Goal: Task Accomplishment & Management: Manage account settings

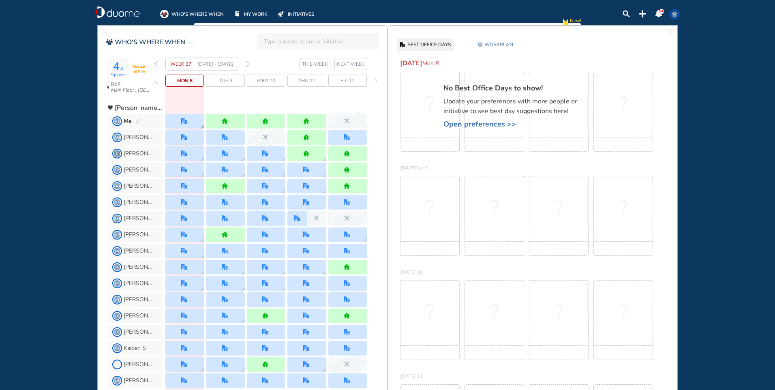
click at [191, 118] on div at bounding box center [184, 121] width 39 height 15
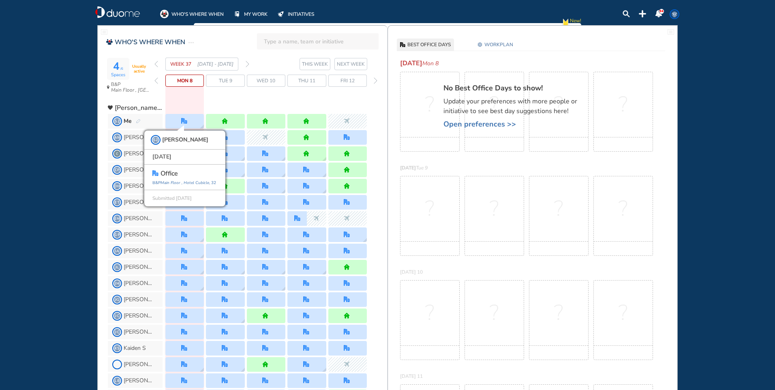
click at [248, 64] on img "forward week" at bounding box center [248, 64] width 4 height 6
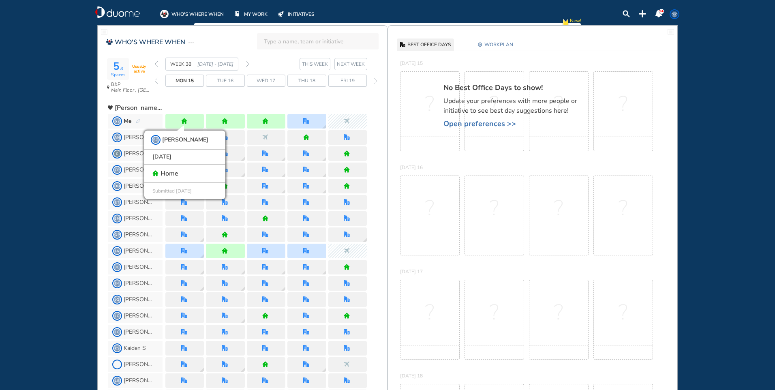
click at [306, 79] on span "Thu 18" at bounding box center [306, 81] width 17 height 8
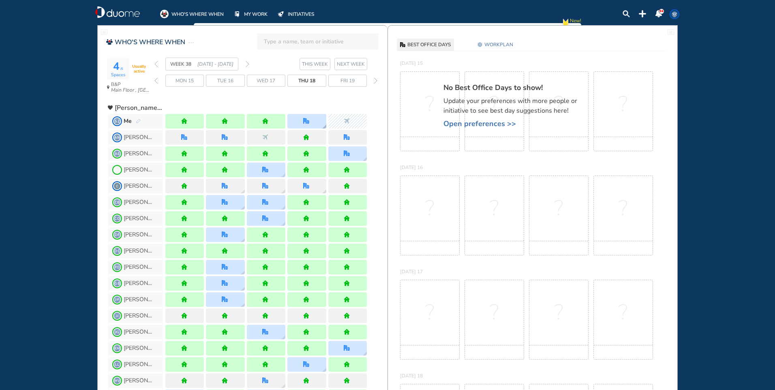
click at [311, 118] on div at bounding box center [306, 121] width 39 height 15
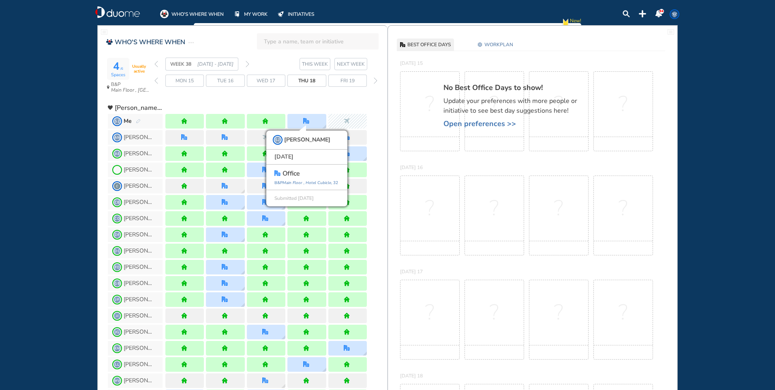
click at [246, 63] on img "forward week" at bounding box center [248, 64] width 4 height 6
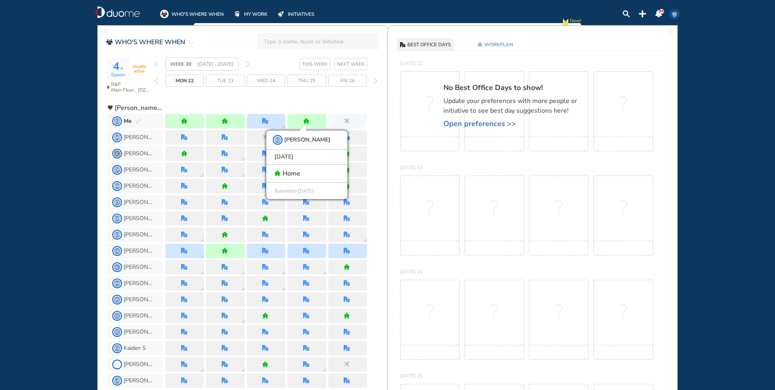
click at [258, 79] on span "Wed 24" at bounding box center [266, 81] width 19 height 8
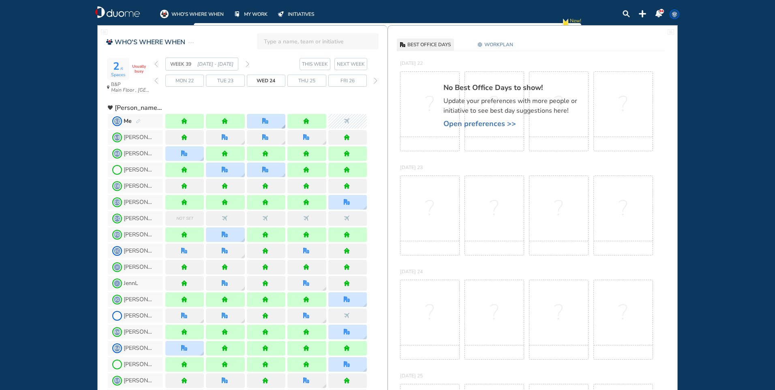
click at [265, 122] on img "office" at bounding box center [265, 121] width 6 height 6
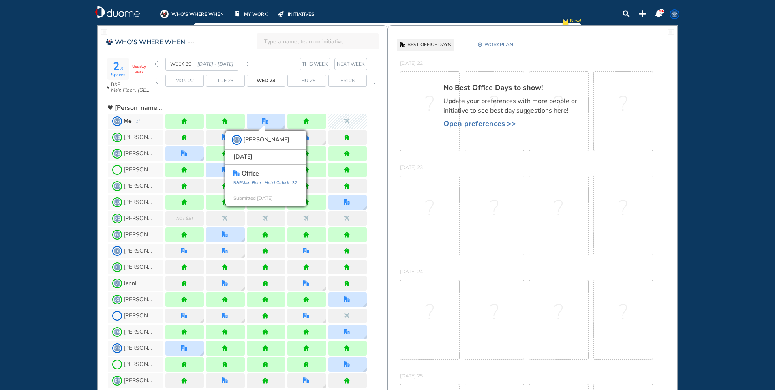
click at [249, 62] on img "forward week" at bounding box center [248, 64] width 4 height 6
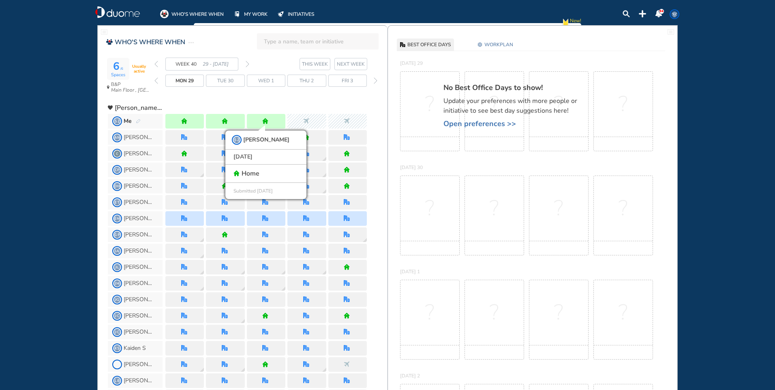
click at [247, 63] on img "forward week" at bounding box center [248, 64] width 4 height 6
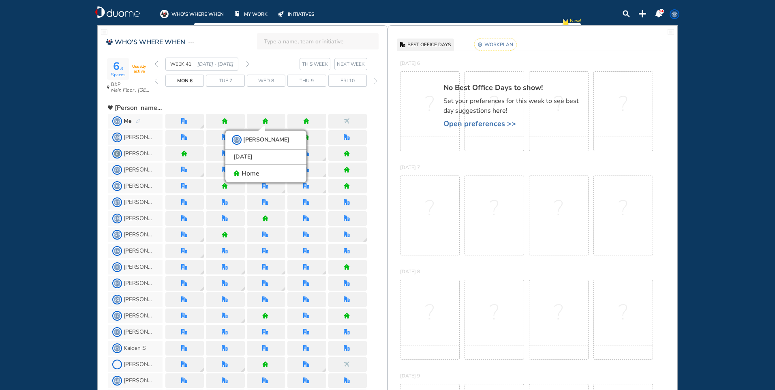
click at [493, 47] on rect at bounding box center [495, 44] width 43 height 13
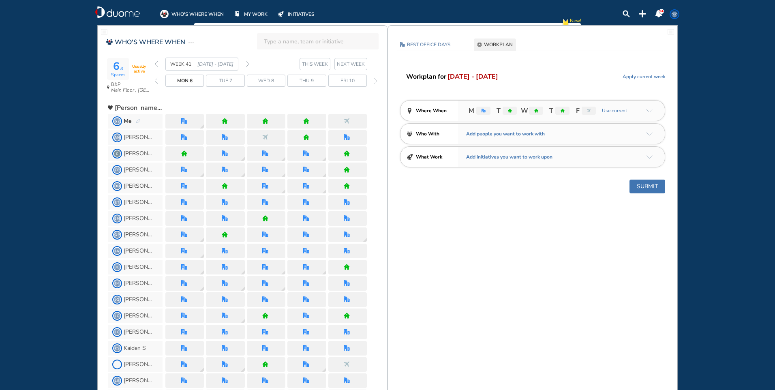
click at [651, 109] on img "arrow-down-a5b4c4" at bounding box center [649, 111] width 6 height 4
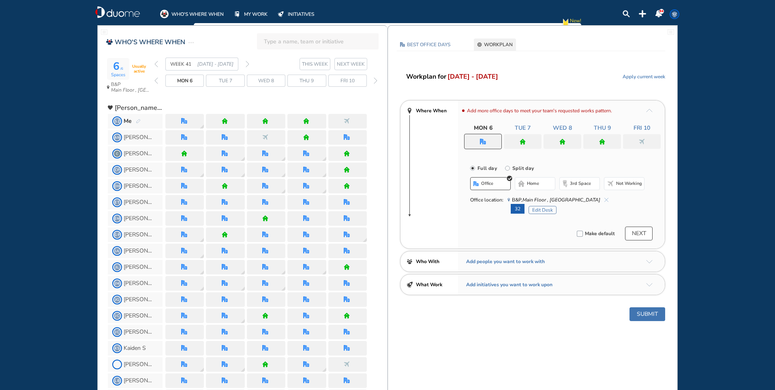
click at [598, 140] on div at bounding box center [602, 141] width 38 height 15
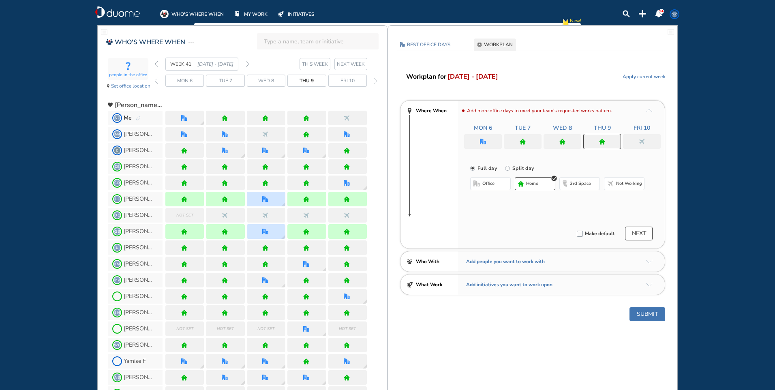
click at [502, 183] on button "office" at bounding box center [490, 183] width 41 height 13
click at [499, 201] on button "Select location" at bounding box center [492, 200] width 32 height 8
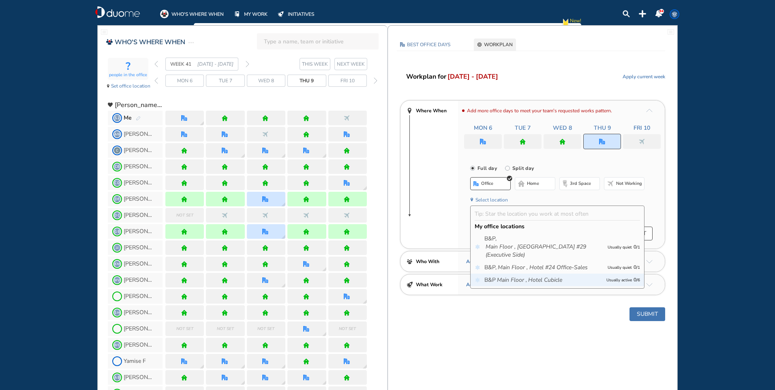
click at [527, 282] on icon "Main Floor ," at bounding box center [512, 280] width 30 height 8
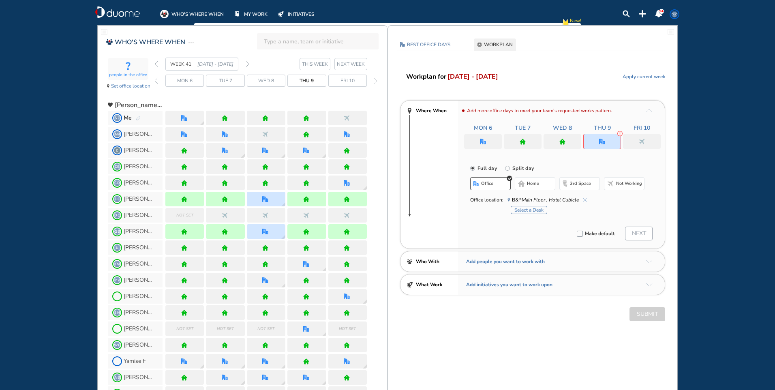
click at [529, 210] on button "Select a Desk" at bounding box center [529, 210] width 36 height 8
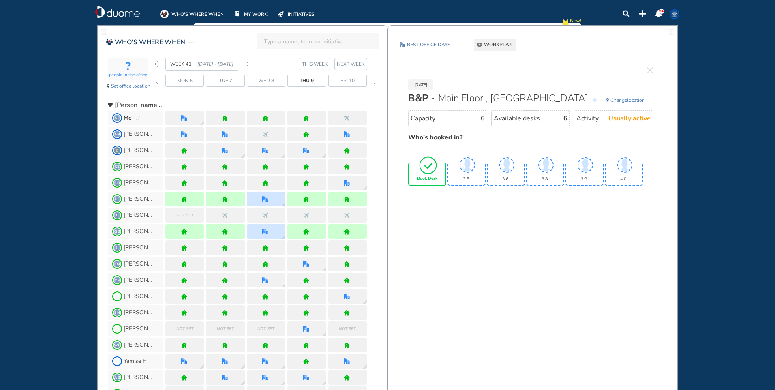
click at [428, 165] on img "tick-rounded-outline" at bounding box center [428, 165] width 19 height 19
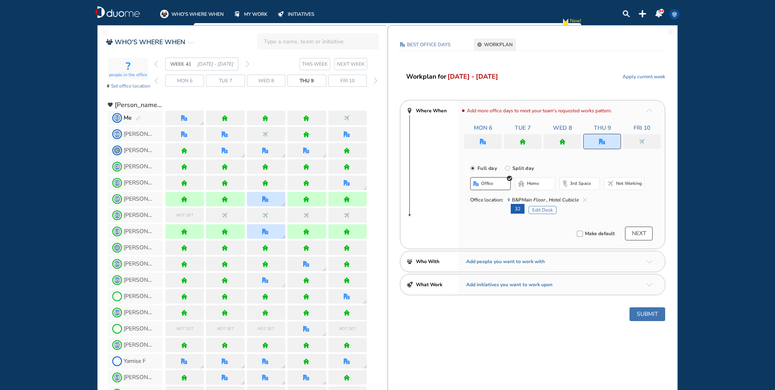
click at [485, 137] on div at bounding box center [483, 141] width 38 height 15
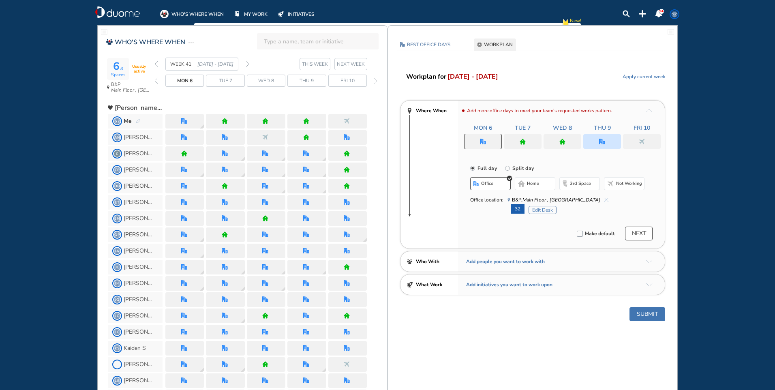
click at [604, 198] on img "cross-thin-blue" at bounding box center [606, 200] width 4 height 4
click at [540, 208] on button "Edit Desk" at bounding box center [543, 210] width 28 height 8
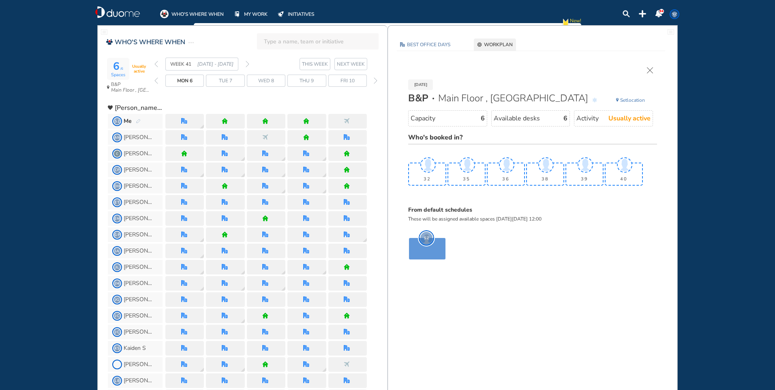
click at [649, 71] on img "cross-thin" at bounding box center [650, 70] width 6 height 6
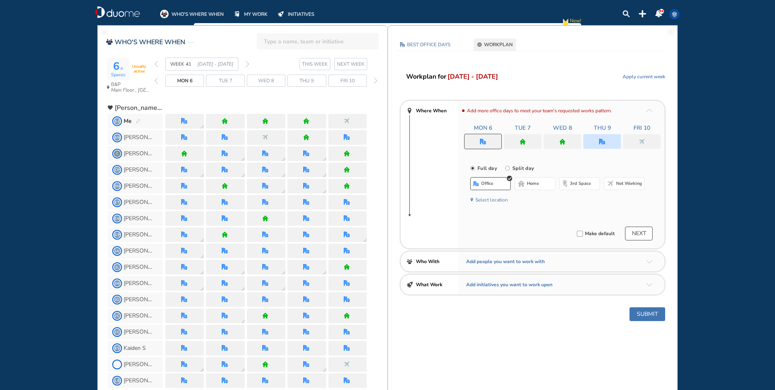
click at [527, 179] on button "home" at bounding box center [535, 183] width 41 height 13
click at [491, 181] on span "office" at bounding box center [488, 183] width 12 height 6
click at [533, 183] on span "home" at bounding box center [533, 183] width 12 height 6
click at [531, 135] on div at bounding box center [523, 141] width 38 height 15
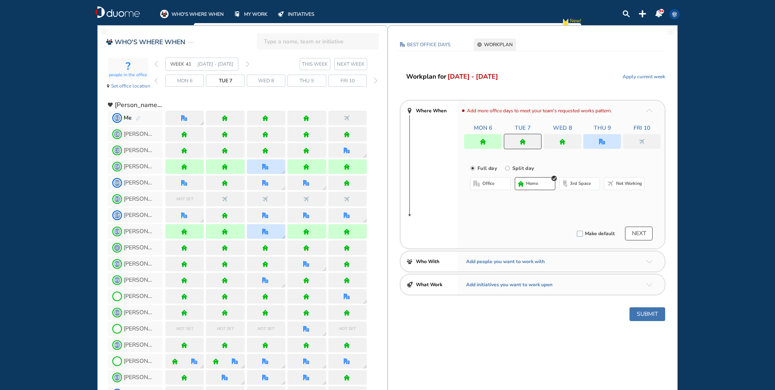
click at [536, 181] on span "home" at bounding box center [532, 183] width 12 height 6
click at [557, 137] on div at bounding box center [563, 141] width 38 height 15
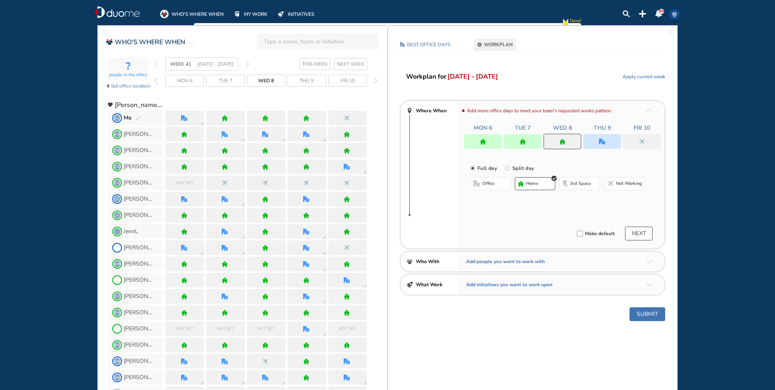
click at [541, 187] on button "home" at bounding box center [535, 183] width 41 height 13
click at [609, 140] on div at bounding box center [602, 141] width 38 height 15
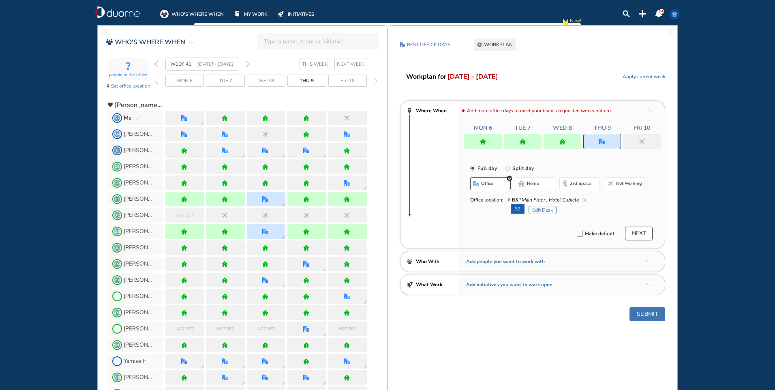
click at [632, 139] on div at bounding box center [642, 141] width 38 height 15
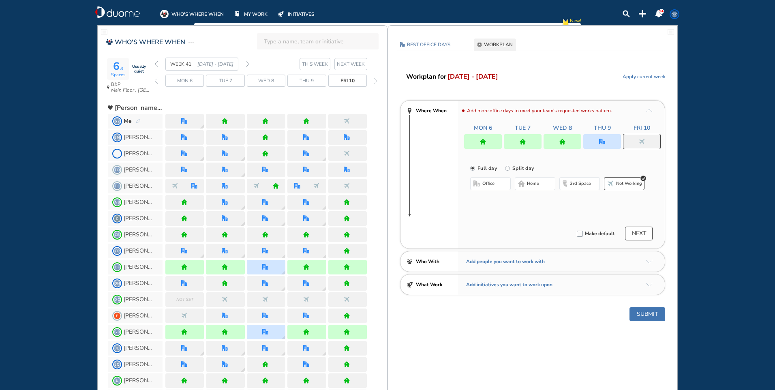
click at [500, 182] on button "office" at bounding box center [490, 183] width 41 height 13
click at [584, 199] on img "cross-thin-blue" at bounding box center [585, 200] width 4 height 4
click at [538, 184] on span "home" at bounding box center [533, 183] width 12 height 6
click at [498, 185] on button "office" at bounding box center [490, 183] width 41 height 13
click at [629, 186] on span "Not working" at bounding box center [629, 183] width 26 height 6
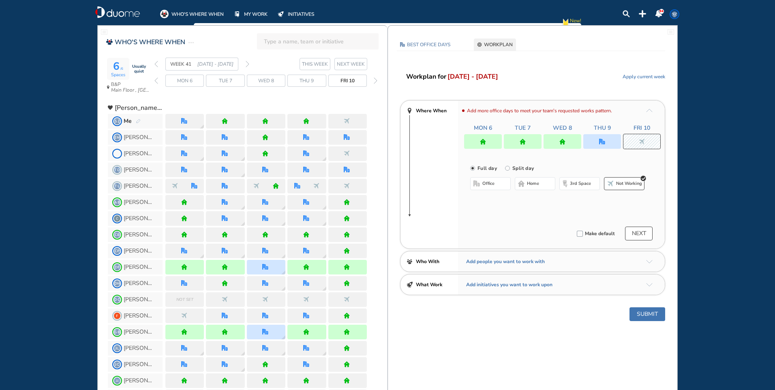
click at [645, 315] on button "Submit" at bounding box center [648, 314] width 36 height 14
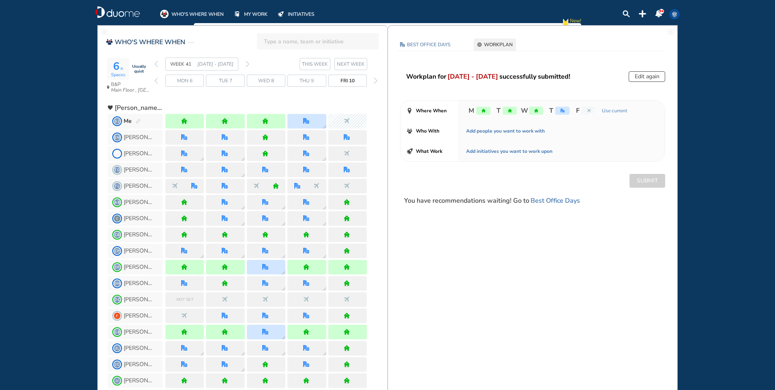
click at [156, 65] on img "back week" at bounding box center [156, 64] width 4 height 6
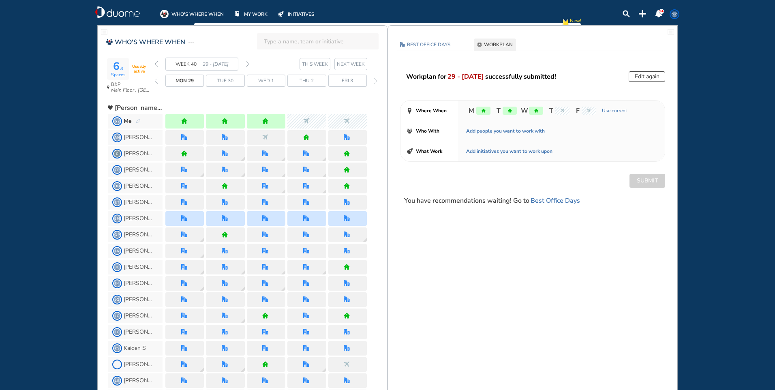
click at [307, 81] on span "Thu 2" at bounding box center [307, 81] width 14 height 8
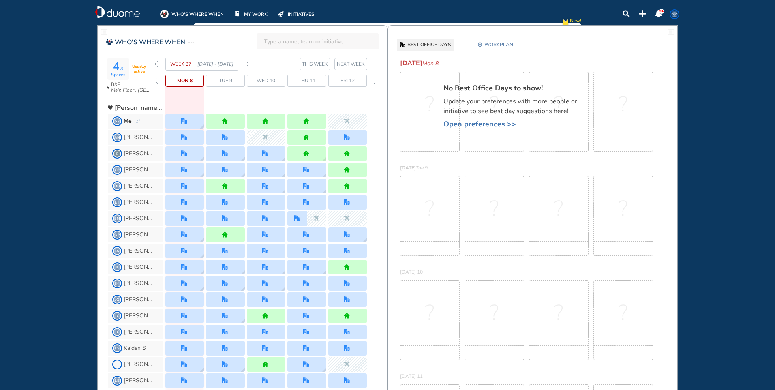
click at [250, 62] on section "WEEK 37 [DATE] - [DATE] THIS WEEK NEXT WEEK" at bounding box center [270, 64] width 233 height 13
click at [248, 63] on img "forward week" at bounding box center [248, 64] width 4 height 6
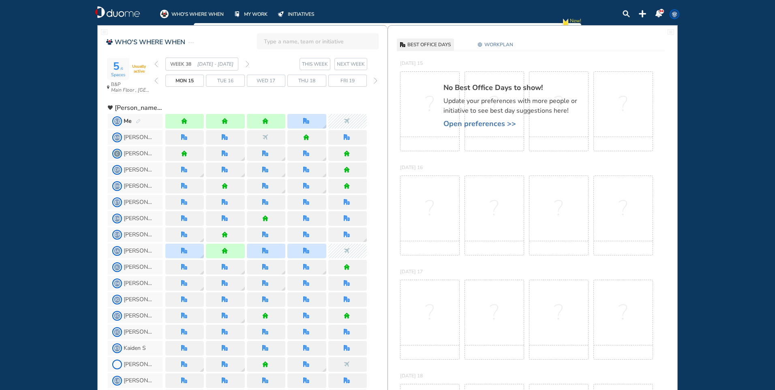
click at [248, 62] on img "forward week" at bounding box center [248, 64] width 4 height 6
click at [248, 63] on img "forward week" at bounding box center [248, 64] width 4 height 6
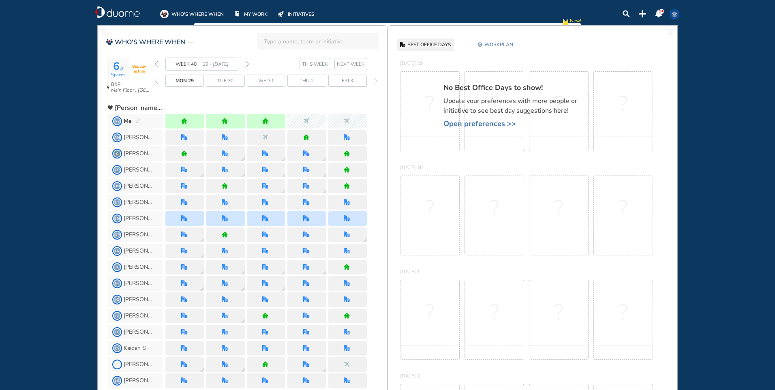
click at [155, 64] on img "back week" at bounding box center [156, 64] width 4 height 6
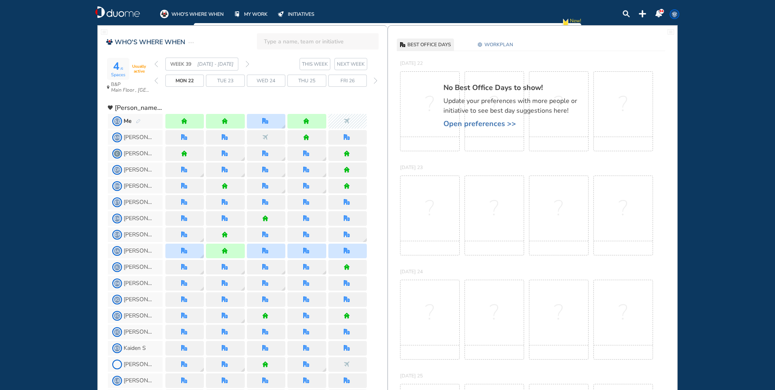
click at [248, 63] on img "forward week" at bounding box center [248, 64] width 4 height 6
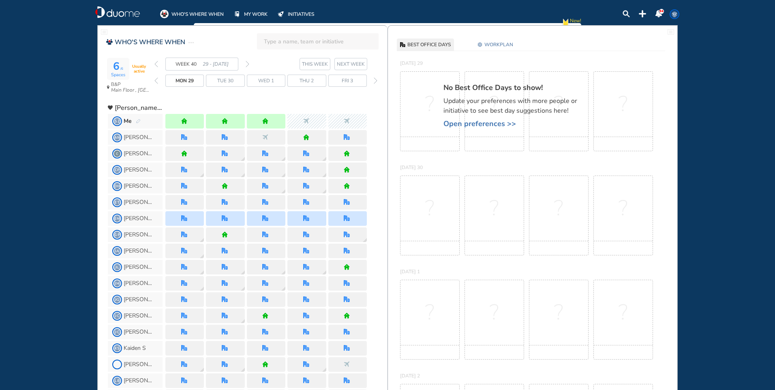
click at [248, 63] on img "forward week" at bounding box center [248, 64] width 4 height 6
